Goal: Check status: Check status

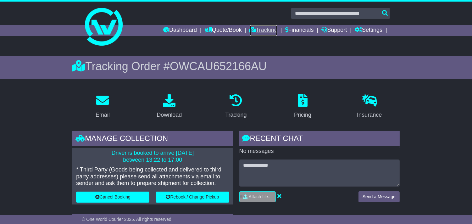
click at [257, 29] on link "Tracking" at bounding box center [264, 30] width 28 height 11
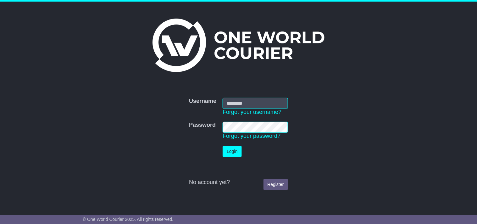
type input "**********"
click at [230, 151] on button "Login" at bounding box center [232, 151] width 19 height 11
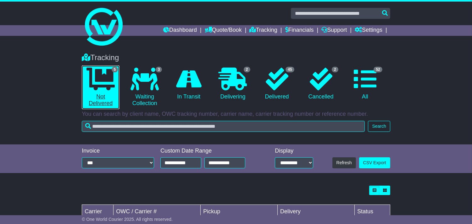
click at [99, 96] on link "5 Not Delivered" at bounding box center [101, 87] width 38 height 44
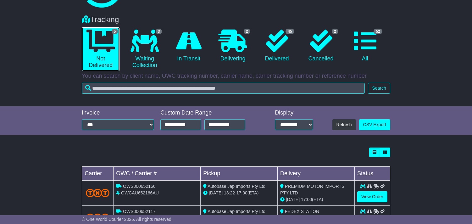
scroll to position [140, 0]
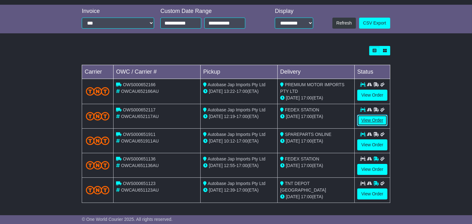
click at [368, 118] on link "View Order" at bounding box center [372, 120] width 30 height 11
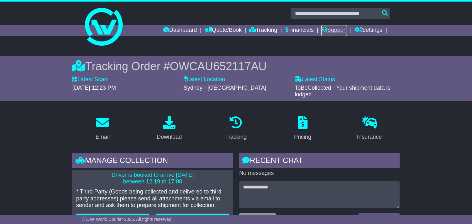
click at [335, 33] on link "Support" at bounding box center [333, 30] width 25 height 11
